Goal: Check status

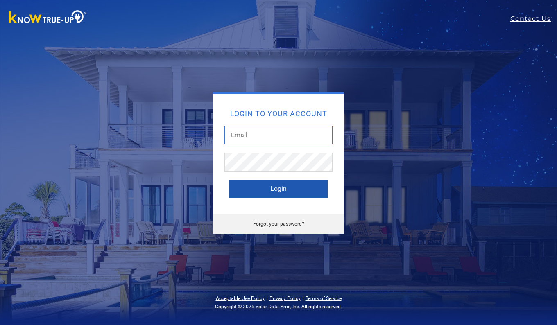
type input "[EMAIL_ADDRESS][DOMAIN_NAME]"
click at [273, 186] on button "Login" at bounding box center [278, 189] width 98 height 18
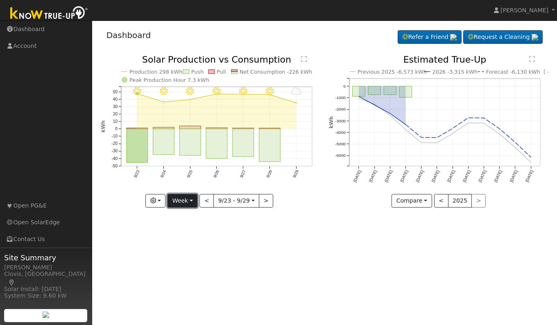
click at [185, 196] on button "Week" at bounding box center [182, 201] width 30 height 14
click at [189, 216] on link "Day" at bounding box center [196, 217] width 57 height 11
type input "[DATE]"
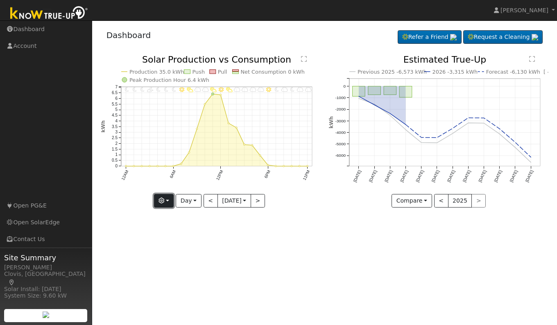
click at [160, 200] on icon "button" at bounding box center [161, 201] width 6 height 6
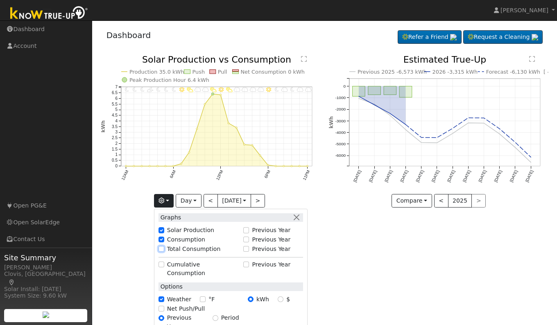
click at [160, 248] on input "Total Consumption" at bounding box center [161, 249] width 6 height 6
checkbox input "true"
click at [362, 244] on div "User Profile First name Last name Email Email Notifications No Emails No Emails…" at bounding box center [324, 172] width 464 height 304
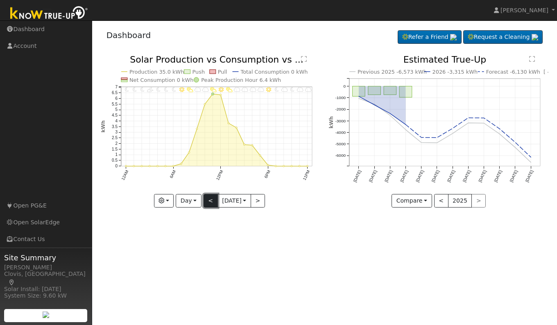
click at [209, 201] on button "<" at bounding box center [210, 201] width 14 height 14
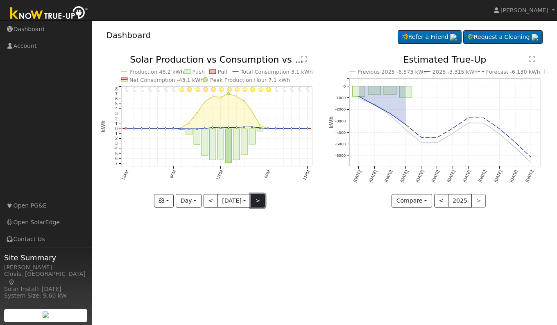
click at [259, 202] on button ">" at bounding box center [257, 201] width 14 height 14
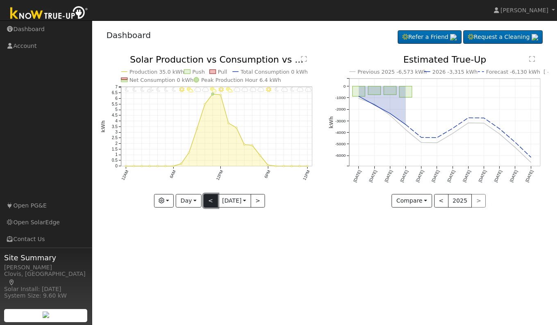
click at [206, 203] on button "<" at bounding box center [210, 201] width 14 height 14
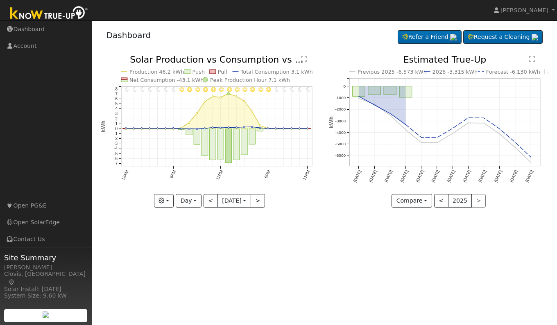
click at [535, 280] on div "User Profile First name Last name Email Email Notifications No Emails No Emails…" at bounding box center [324, 172] width 464 height 304
click at [260, 204] on button ">" at bounding box center [257, 201] width 14 height 14
type input "[DATE]"
